Goal: Navigation & Orientation: Find specific page/section

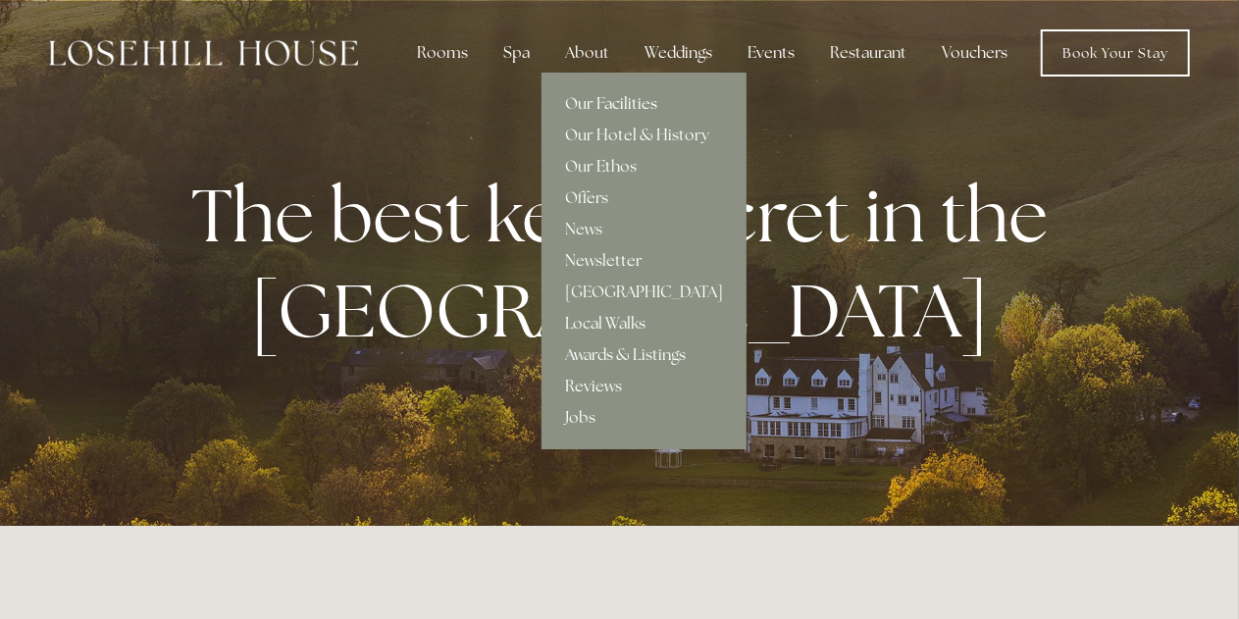
click at [611, 96] on link "Our Facilities" at bounding box center [643, 103] width 205 height 31
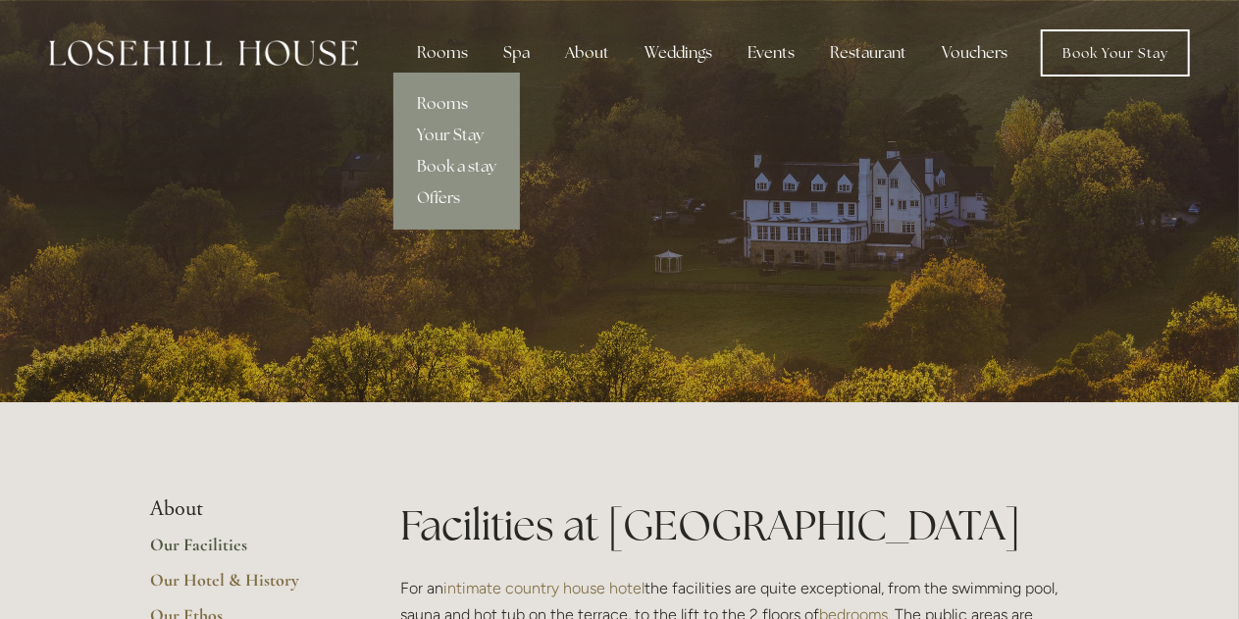
click at [462, 105] on link "Rooms" at bounding box center [456, 103] width 127 height 31
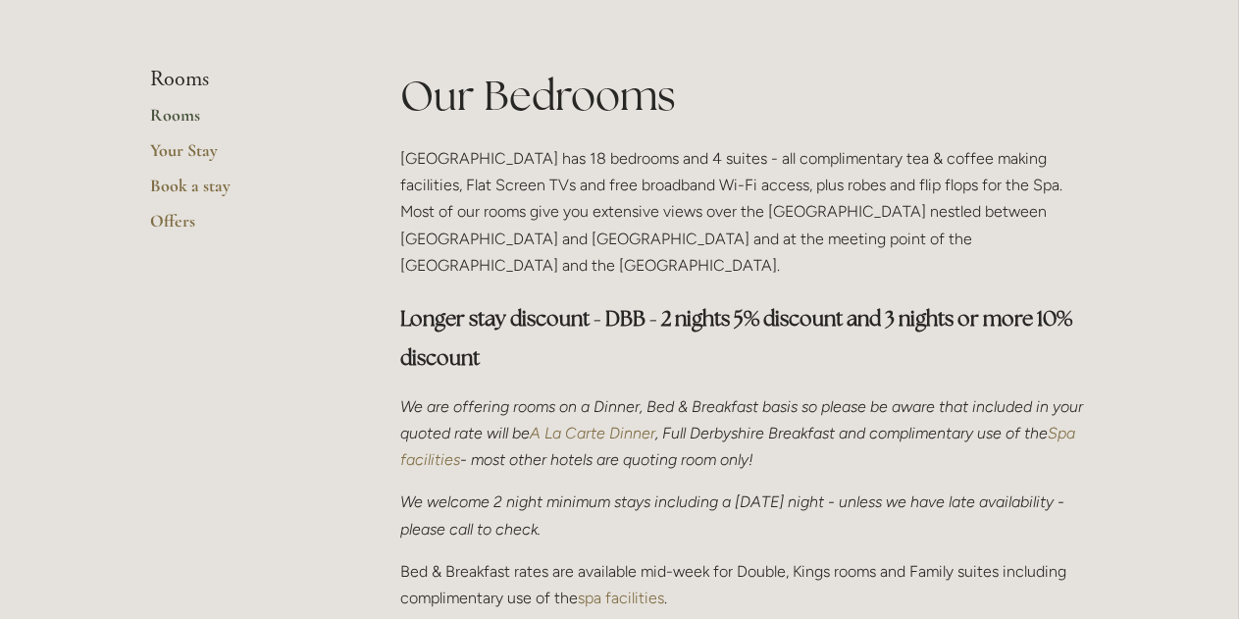
scroll to position [490, 0]
